Goal: Transaction & Acquisition: Book appointment/travel/reservation

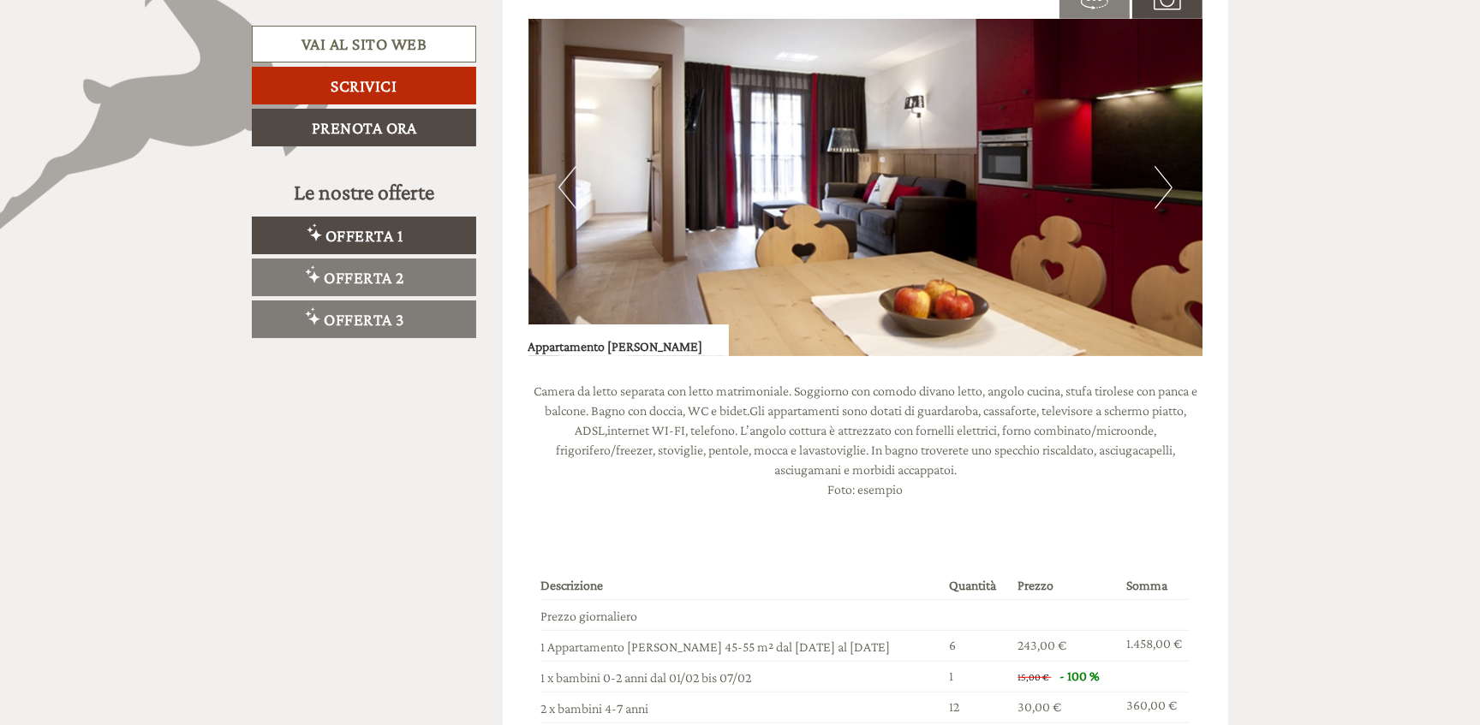
scroll to position [1557, 0]
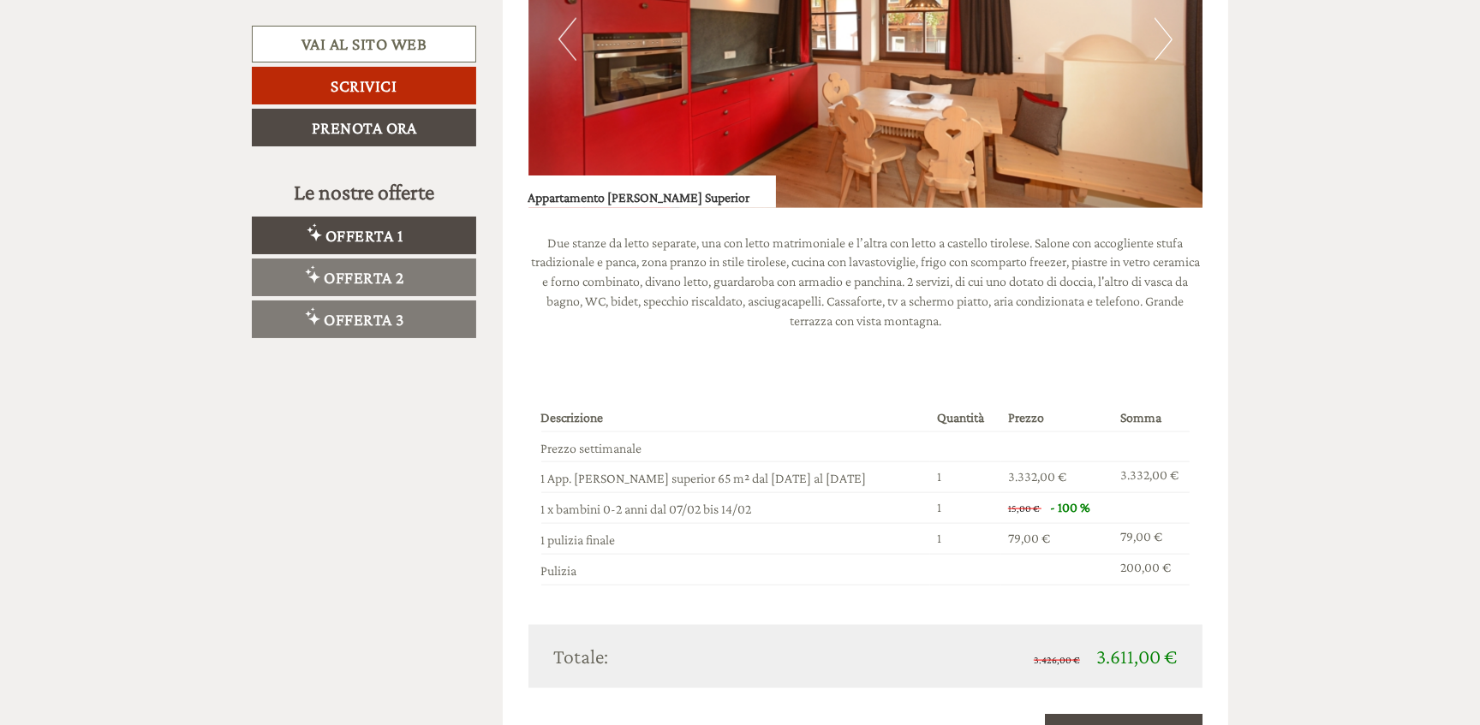
scroll to position [2491, 0]
